Goal: Task Accomplishment & Management: Use online tool/utility

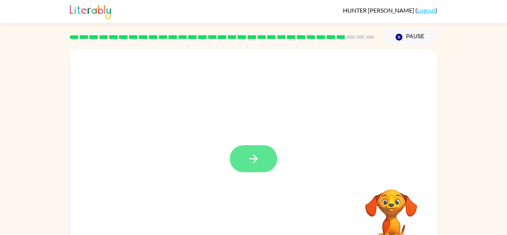
click at [249, 148] on button "button" at bounding box center [253, 158] width 47 height 27
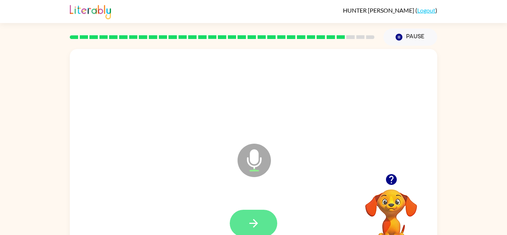
click at [248, 225] on icon "button" at bounding box center [253, 223] width 13 height 13
click at [385, 183] on icon "button" at bounding box center [391, 179] width 13 height 13
click at [381, 185] on video "Your browser must support playing .mp4 files to use Literably. Please try using…" at bounding box center [391, 215] width 74 height 74
click at [253, 219] on icon "button" at bounding box center [253, 223] width 13 height 13
click at [256, 223] on icon "button" at bounding box center [253, 223] width 9 height 9
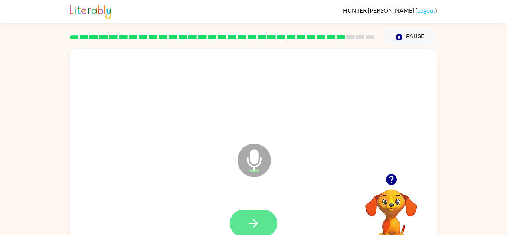
click at [252, 214] on button "button" at bounding box center [253, 223] width 47 height 27
click at [246, 198] on div at bounding box center [253, 223] width 352 height 61
click at [257, 224] on icon "button" at bounding box center [253, 223] width 13 height 13
click at [394, 190] on video "Your browser must support playing .mp4 files to use Literably. Please try using…" at bounding box center [391, 215] width 74 height 74
click at [392, 183] on icon "button" at bounding box center [390, 179] width 11 height 11
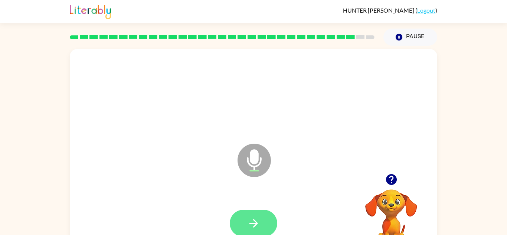
click at [252, 227] on icon "button" at bounding box center [253, 223] width 13 height 13
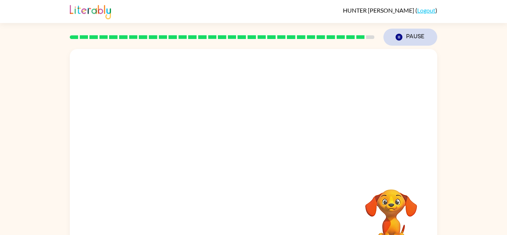
click at [410, 37] on button "Pause Pause" at bounding box center [410, 37] width 54 height 17
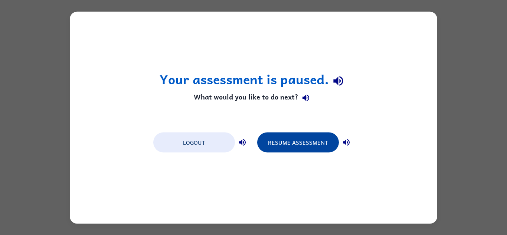
click at [298, 149] on button "Resume Assessment" at bounding box center [298, 142] width 82 height 20
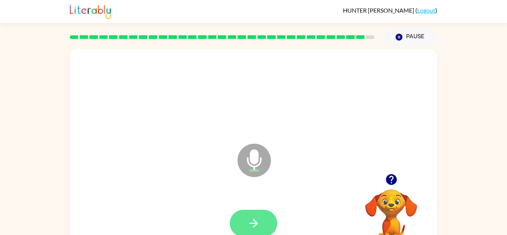
click at [263, 224] on button "button" at bounding box center [253, 223] width 47 height 27
click at [266, 223] on button "button" at bounding box center [253, 223] width 47 height 27
